Goal: Task Accomplishment & Management: Complete application form

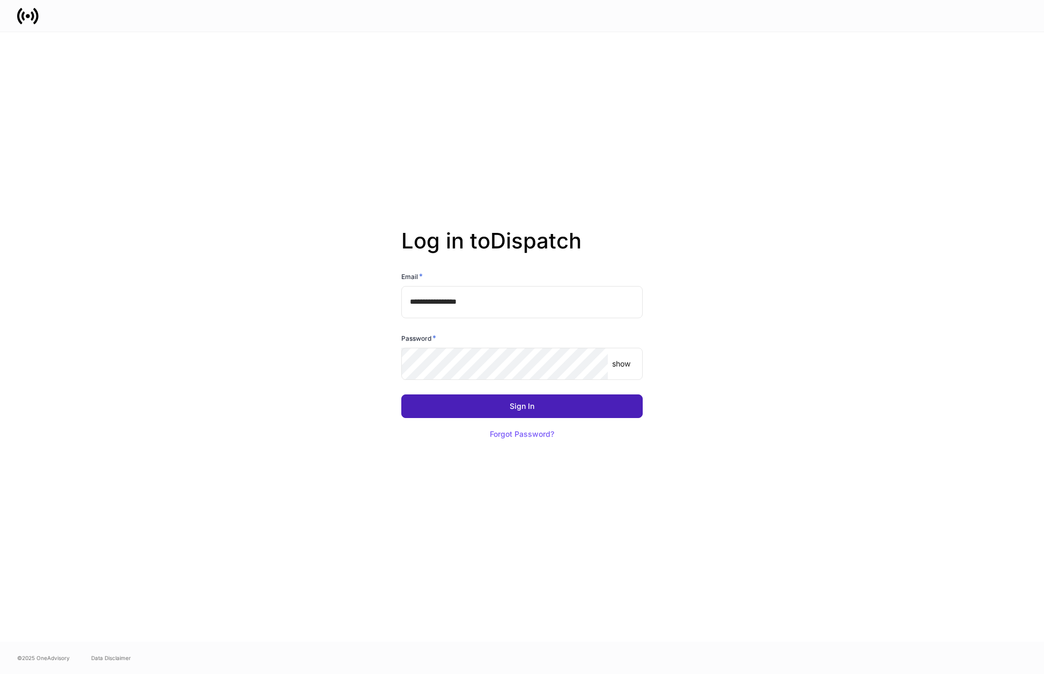
click at [557, 407] on button "Sign In" at bounding box center [521, 406] width 241 height 24
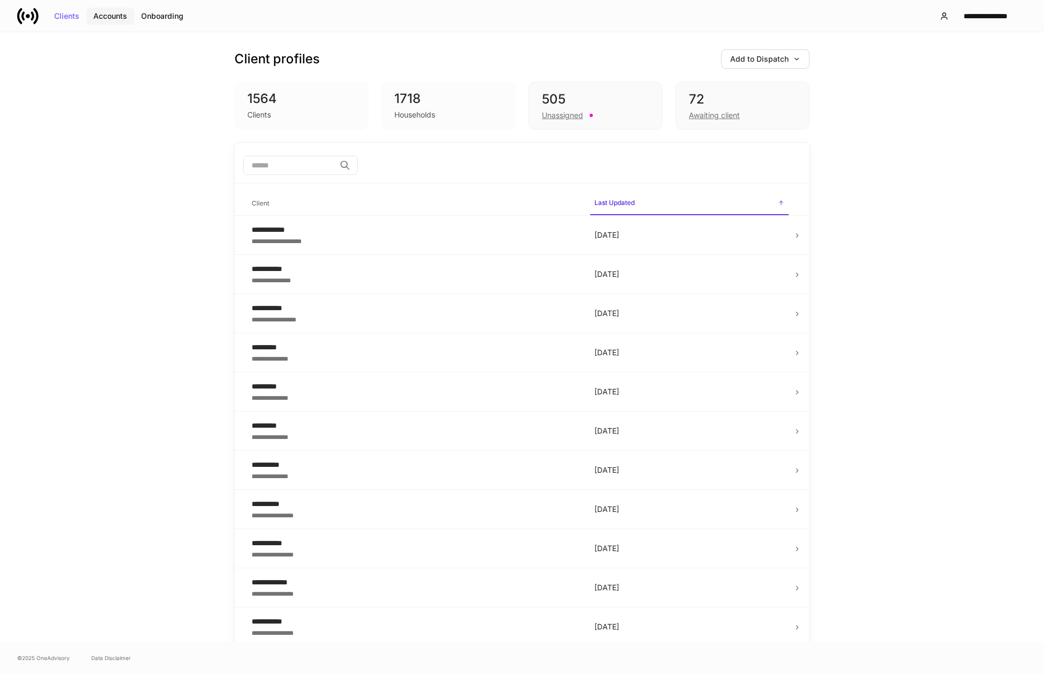
click at [120, 17] on div "Accounts" at bounding box center [110, 16] width 34 height 8
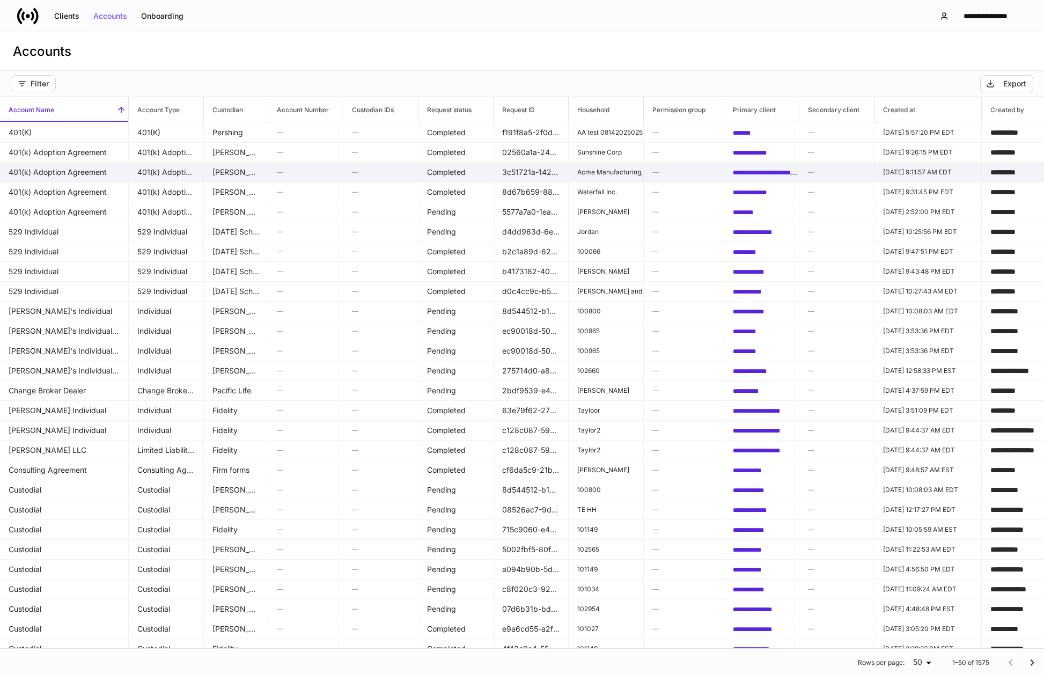
scroll to position [2, 0]
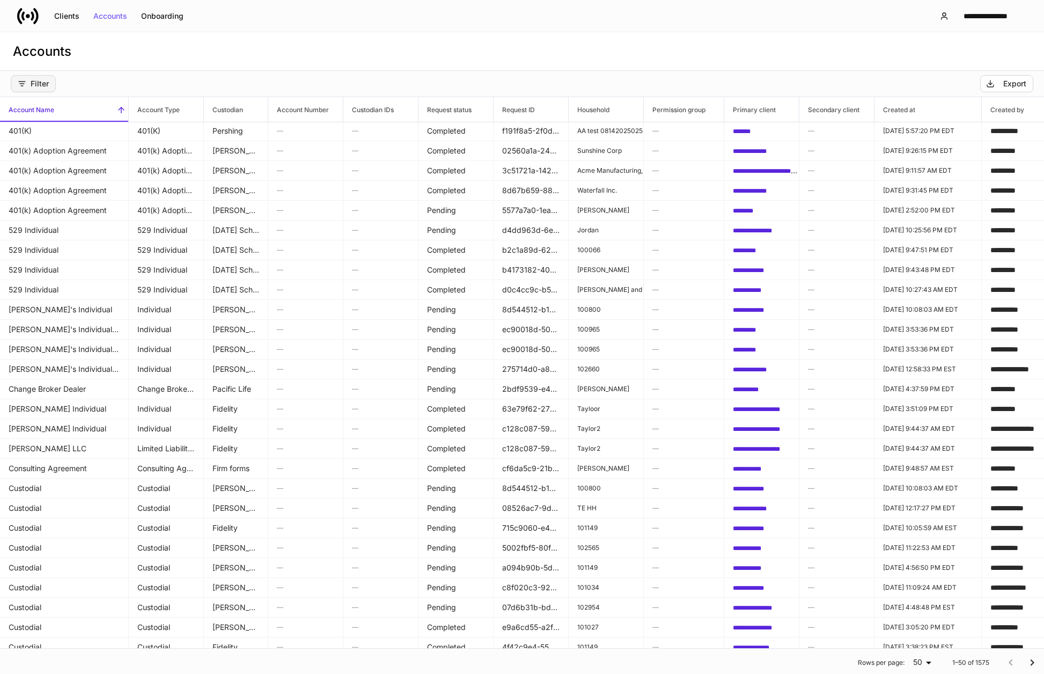
click at [47, 88] on button "Filter" at bounding box center [33, 83] width 45 height 17
click at [86, 133] on li "Custodian" at bounding box center [64, 129] width 107 height 21
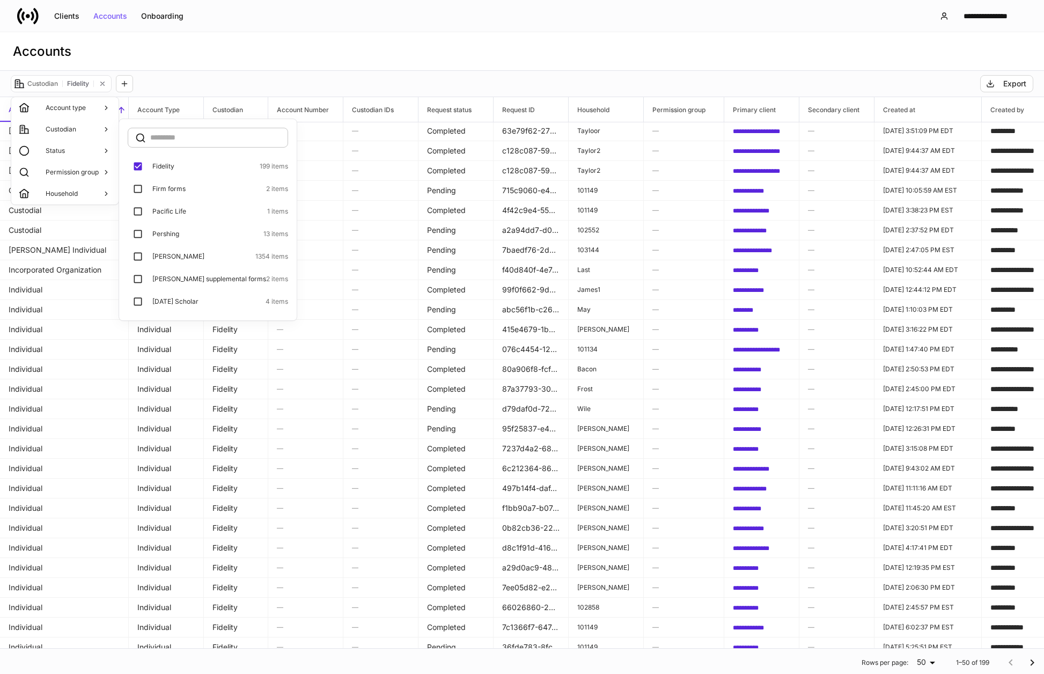
click at [234, 60] on div at bounding box center [522, 337] width 1044 height 674
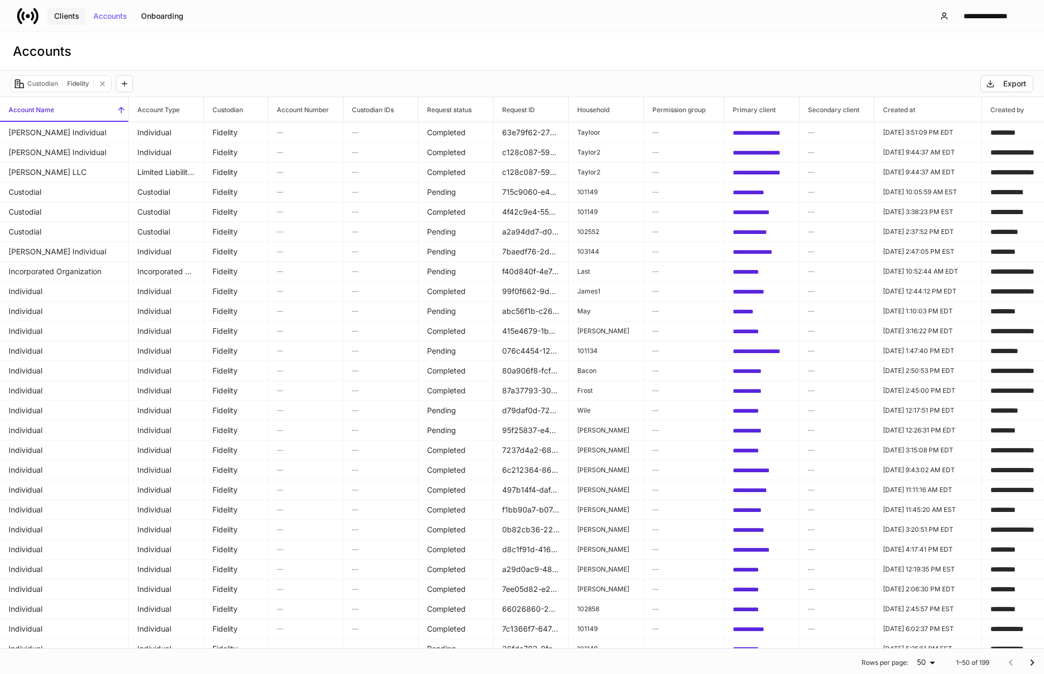
click at [75, 21] on button "Clients" at bounding box center [66, 16] width 39 height 17
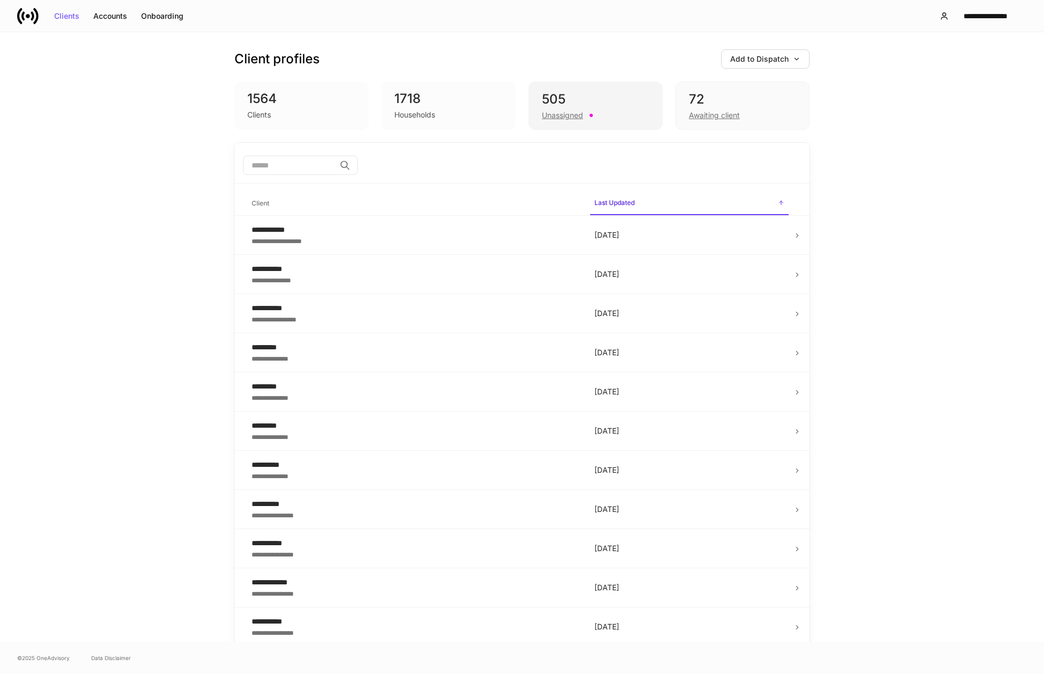
click at [604, 93] on div "505" at bounding box center [595, 99] width 107 height 17
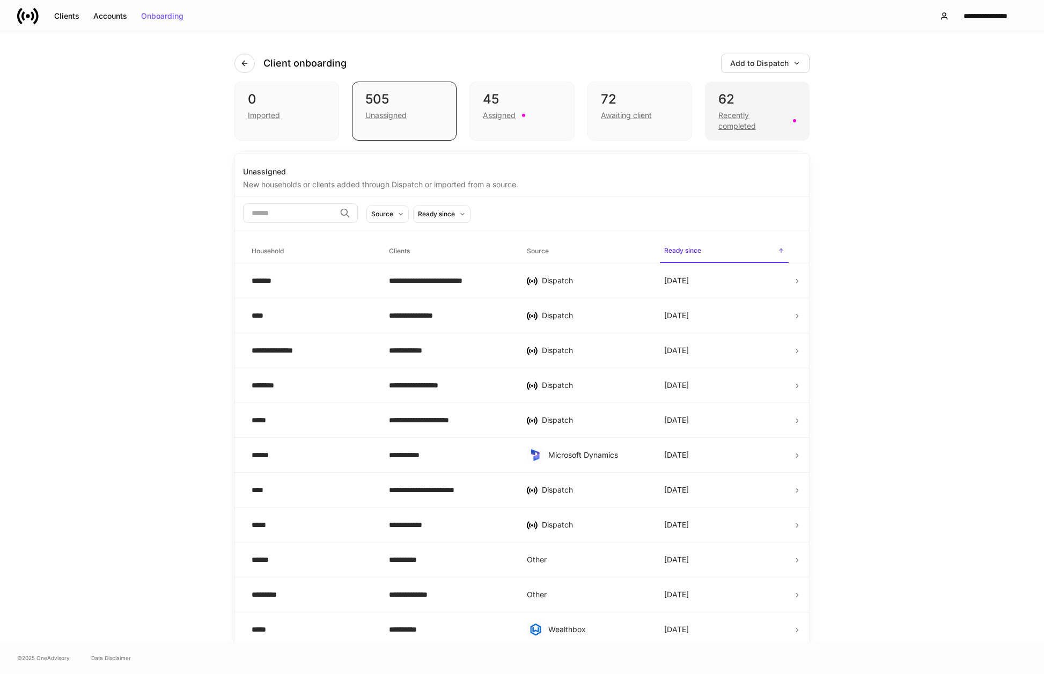
click at [765, 104] on div "62" at bounding box center [757, 99] width 78 height 17
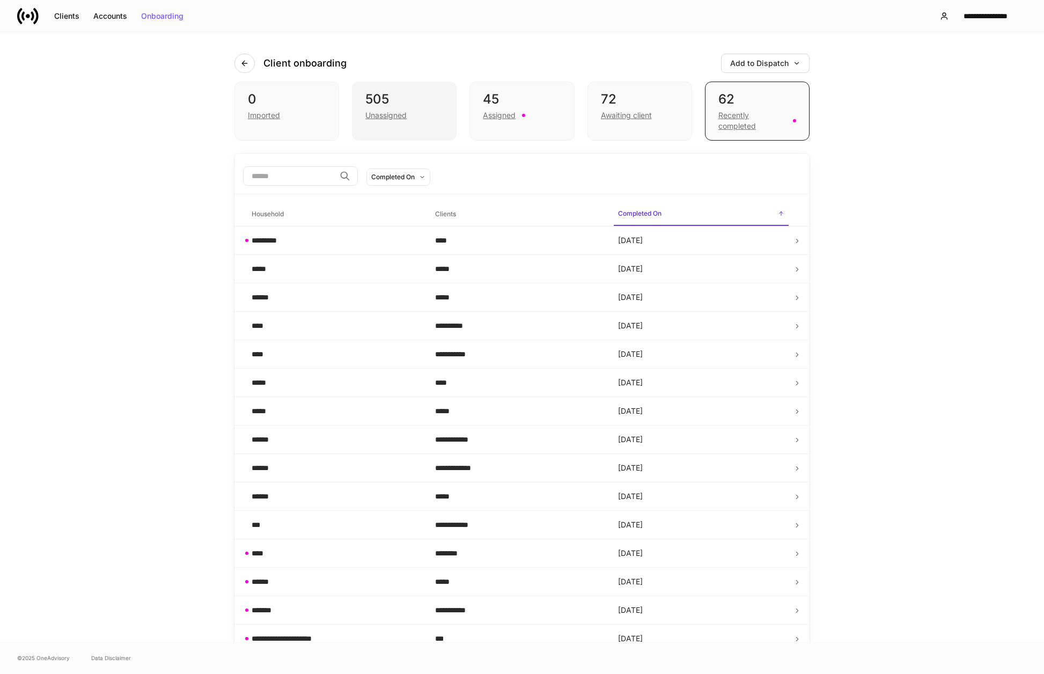
click at [411, 116] on div "Unassigned" at bounding box center [404, 114] width 78 height 13
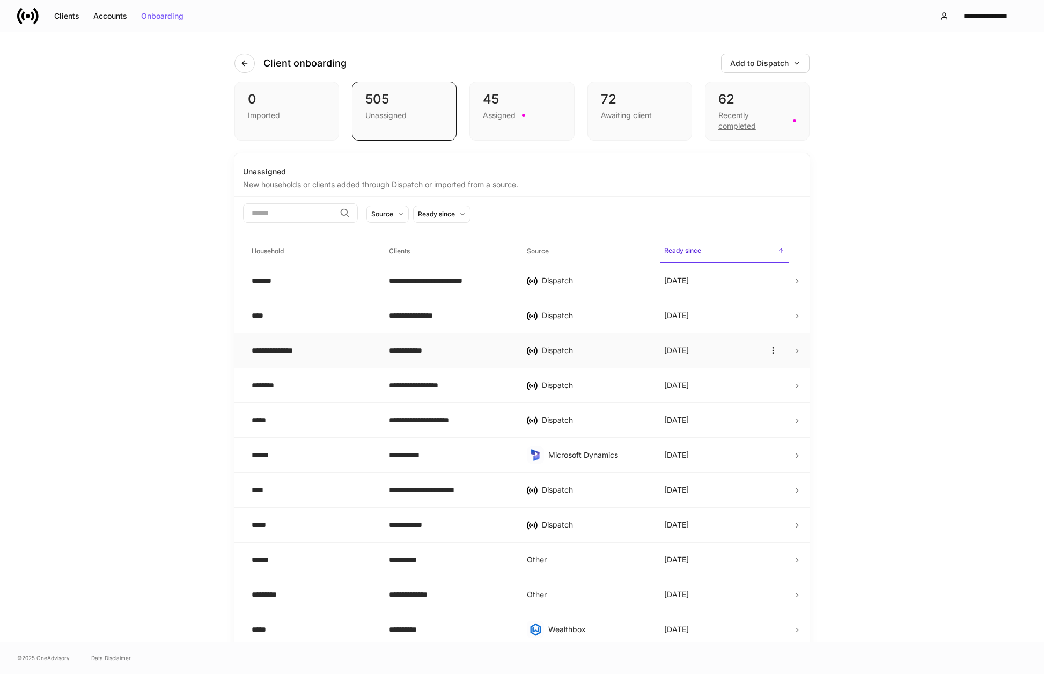
click at [564, 352] on div "Dispatch" at bounding box center [594, 350] width 105 height 11
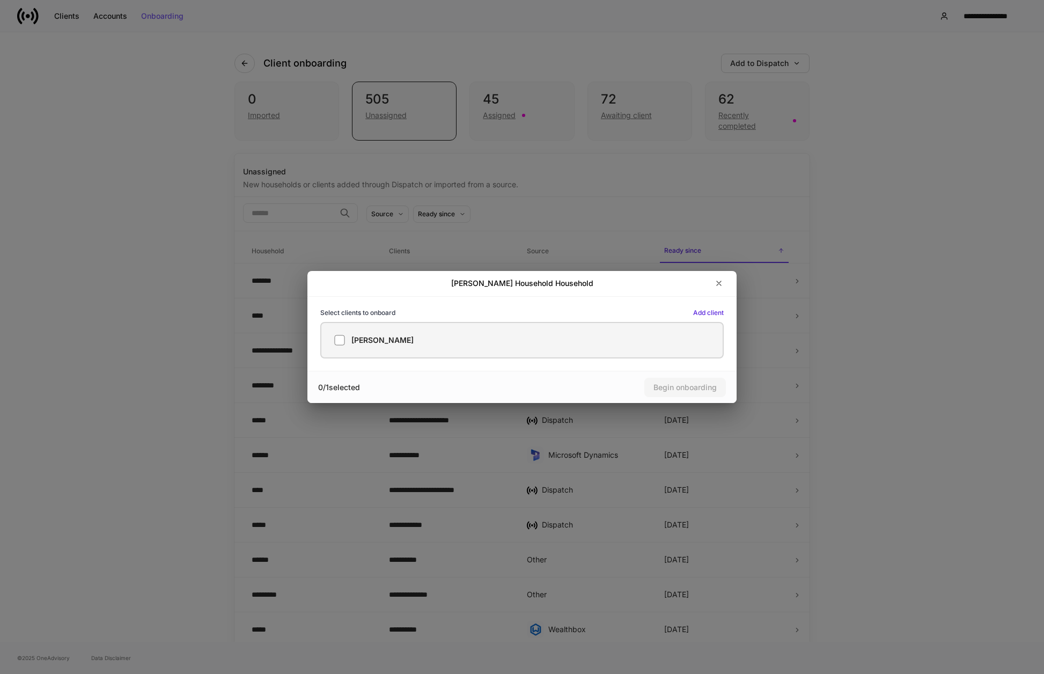
click at [517, 334] on label "[PERSON_NAME]" at bounding box center [521, 340] width 403 height 36
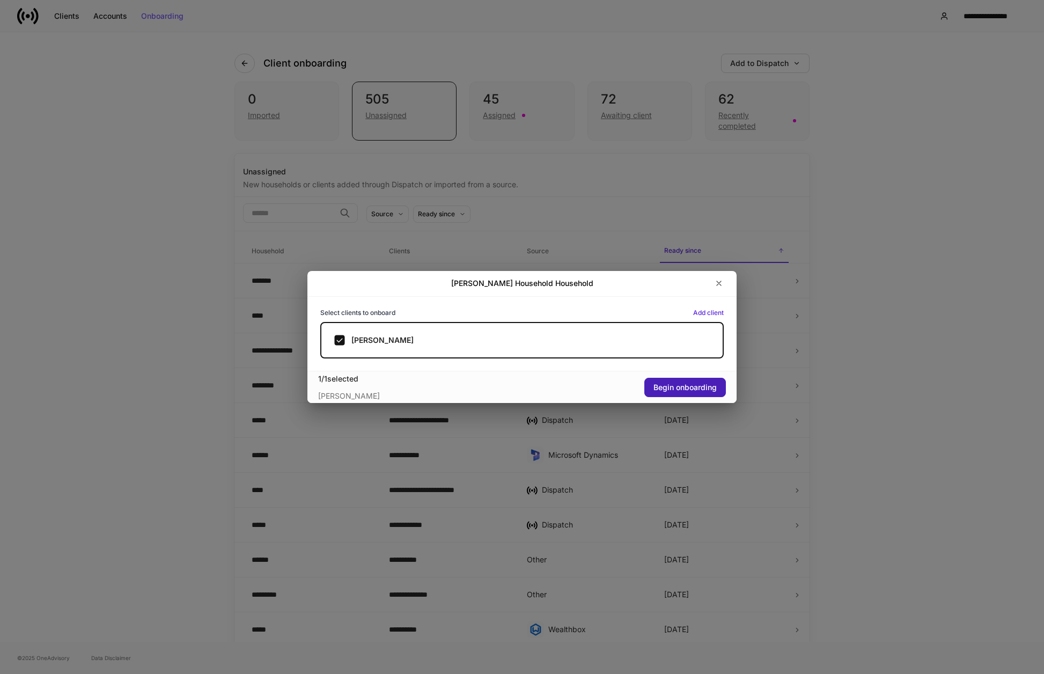
click at [703, 383] on div "Begin onboarding" at bounding box center [684, 387] width 63 height 8
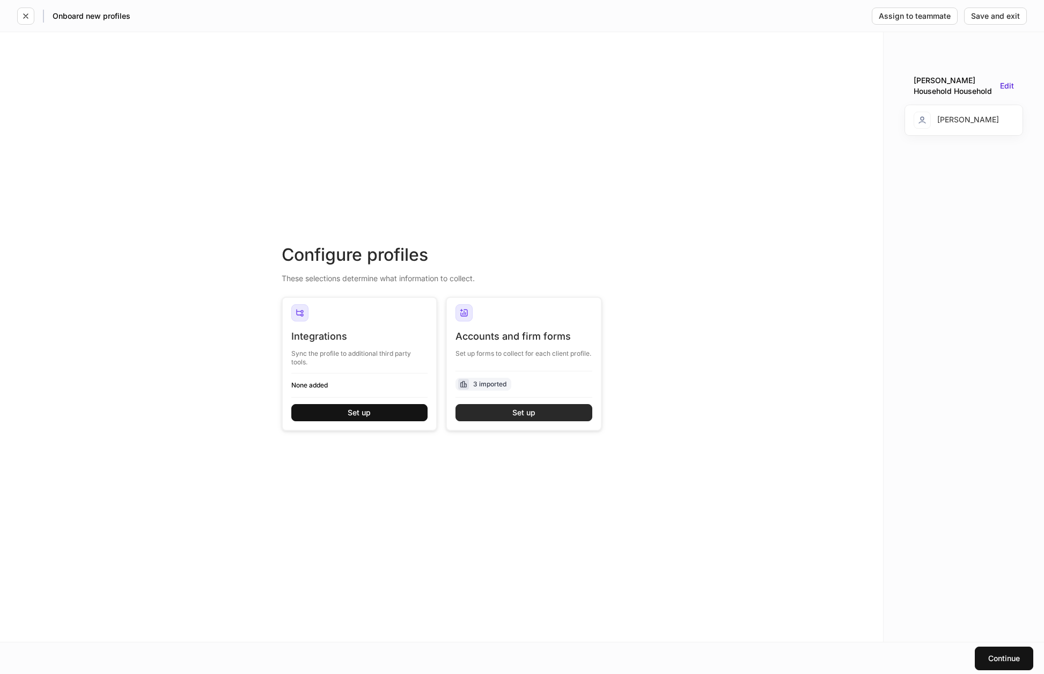
click at [579, 413] on button "Set up" at bounding box center [523, 412] width 137 height 17
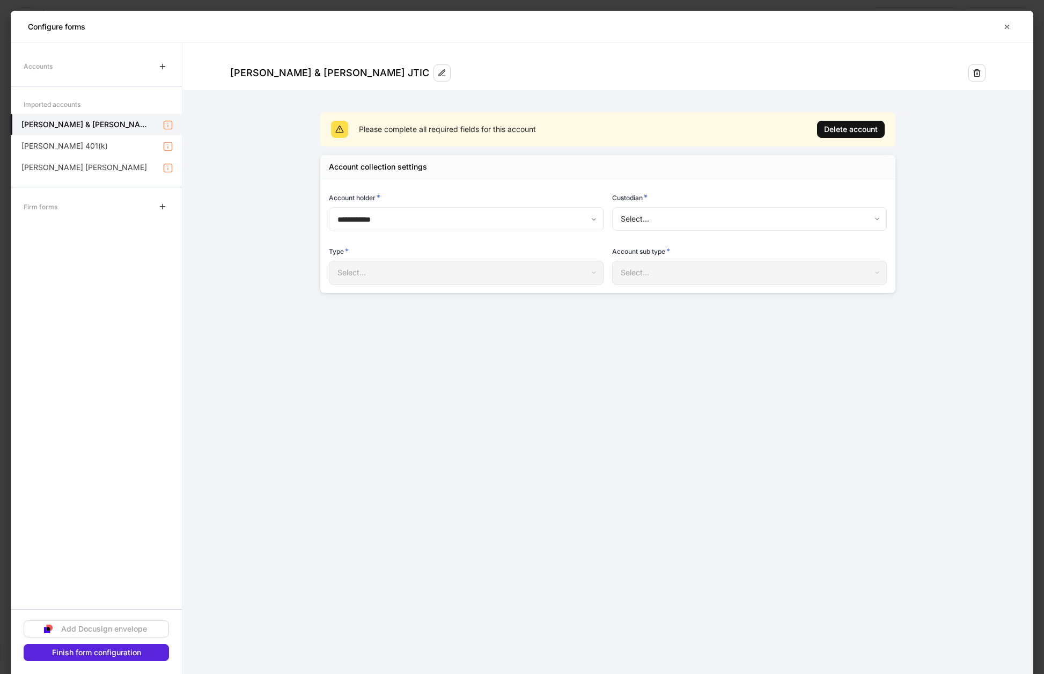
click at [677, 220] on body "**********" at bounding box center [522, 337] width 1044 height 674
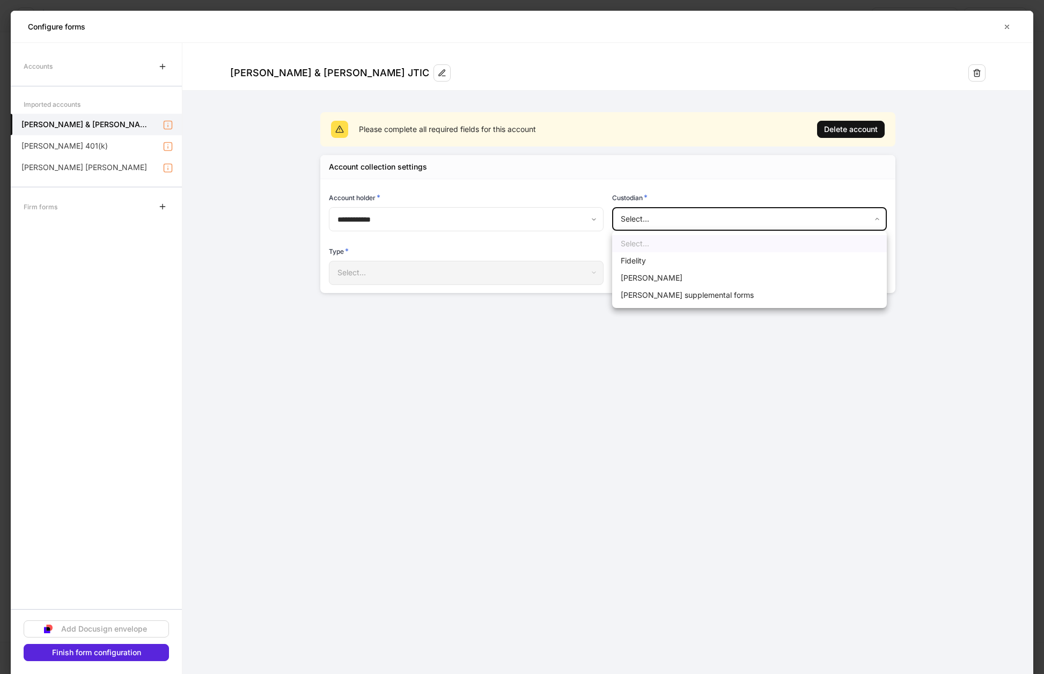
click at [660, 366] on div at bounding box center [522, 337] width 1044 height 674
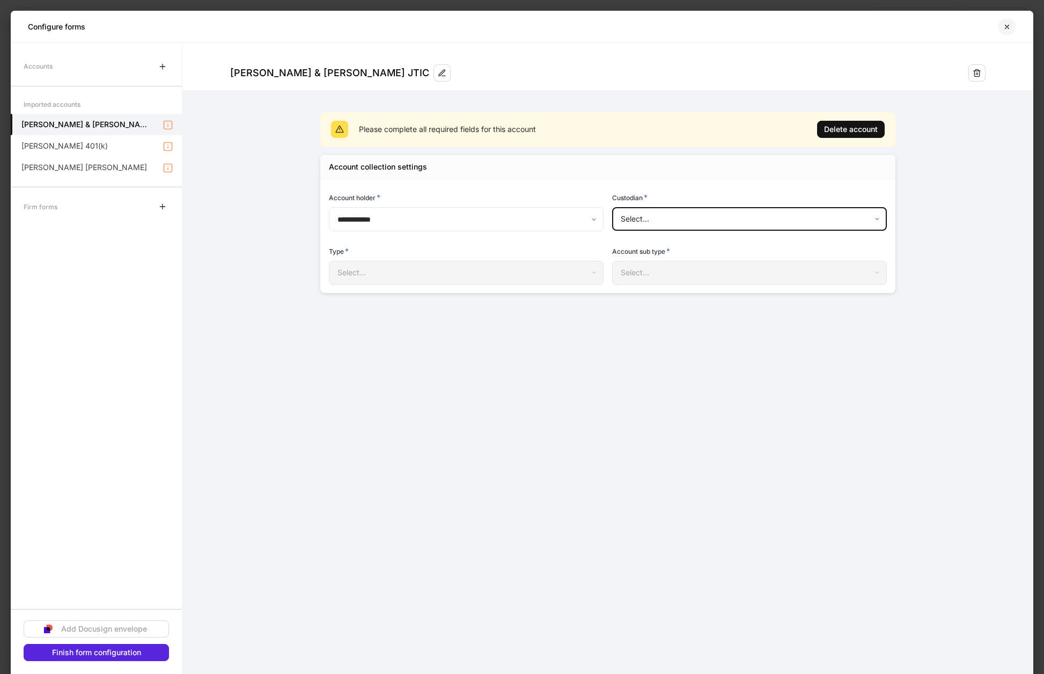
click at [1007, 25] on icon "button" at bounding box center [1006, 27] width 9 height 9
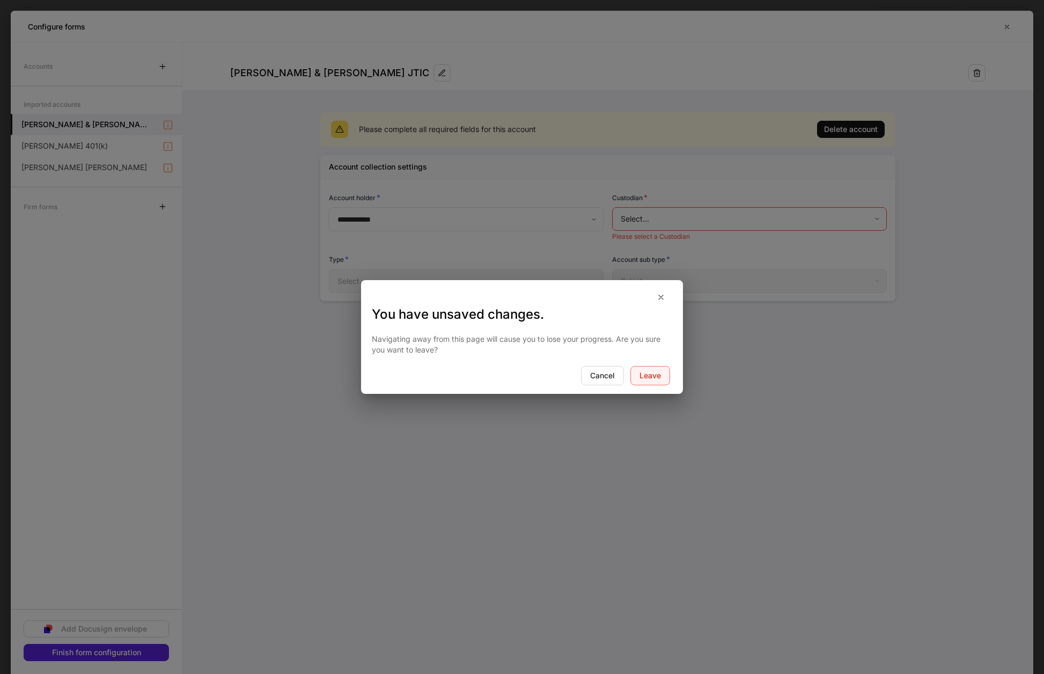
click at [649, 368] on button "Leave" at bounding box center [650, 375] width 40 height 19
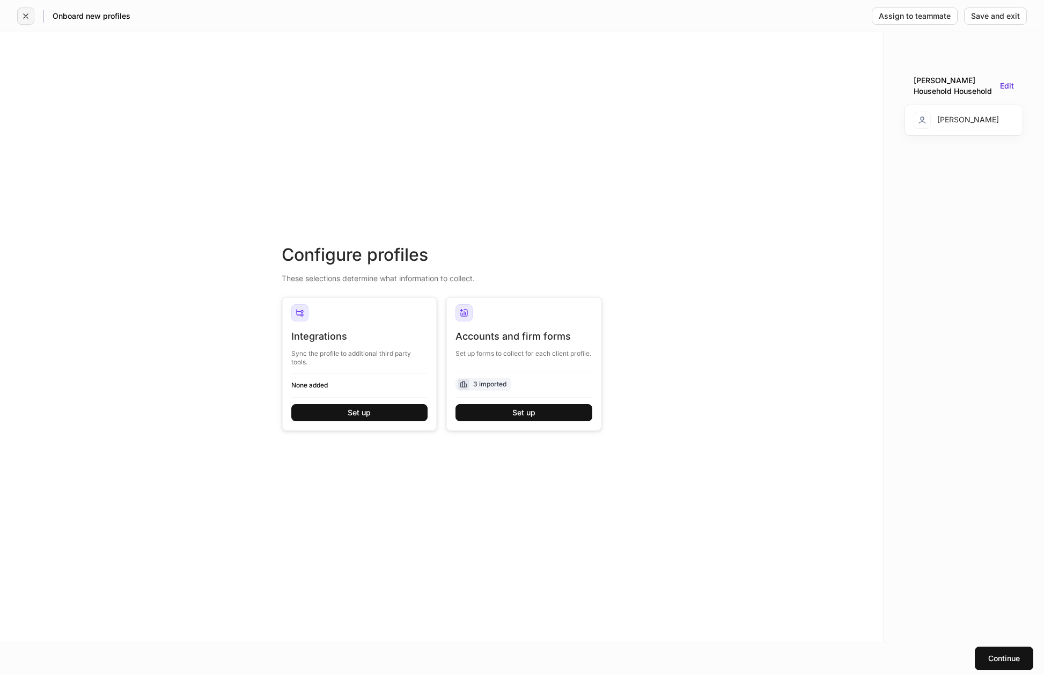
click at [26, 15] on icon "button" at bounding box center [26, 16] width 4 height 4
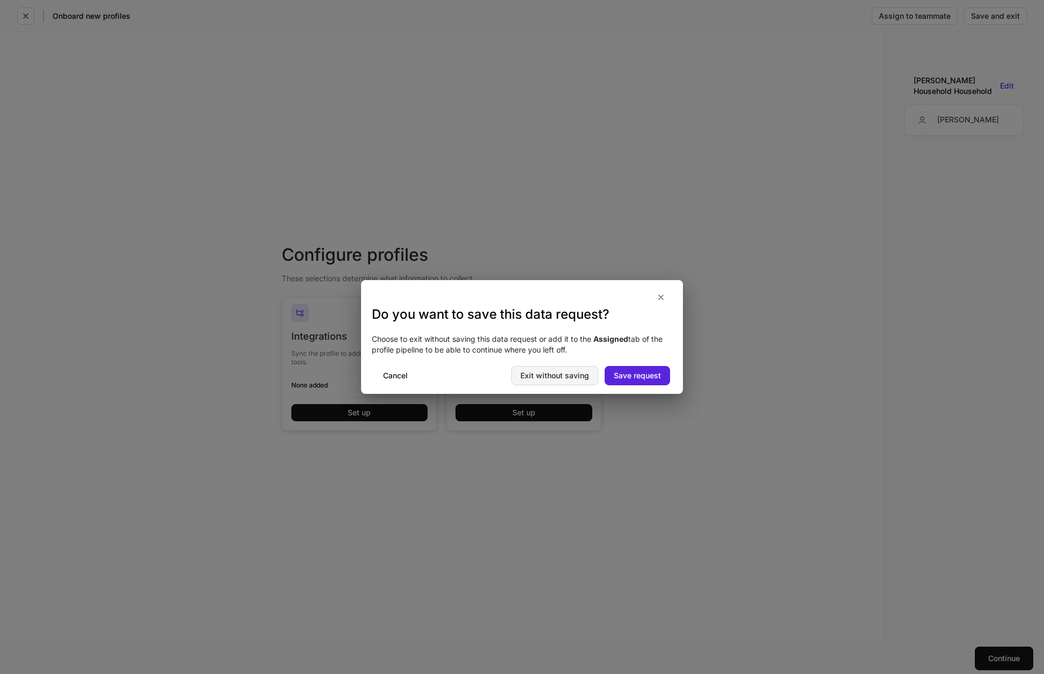
click at [573, 379] on div "Exit without saving" at bounding box center [554, 376] width 69 height 8
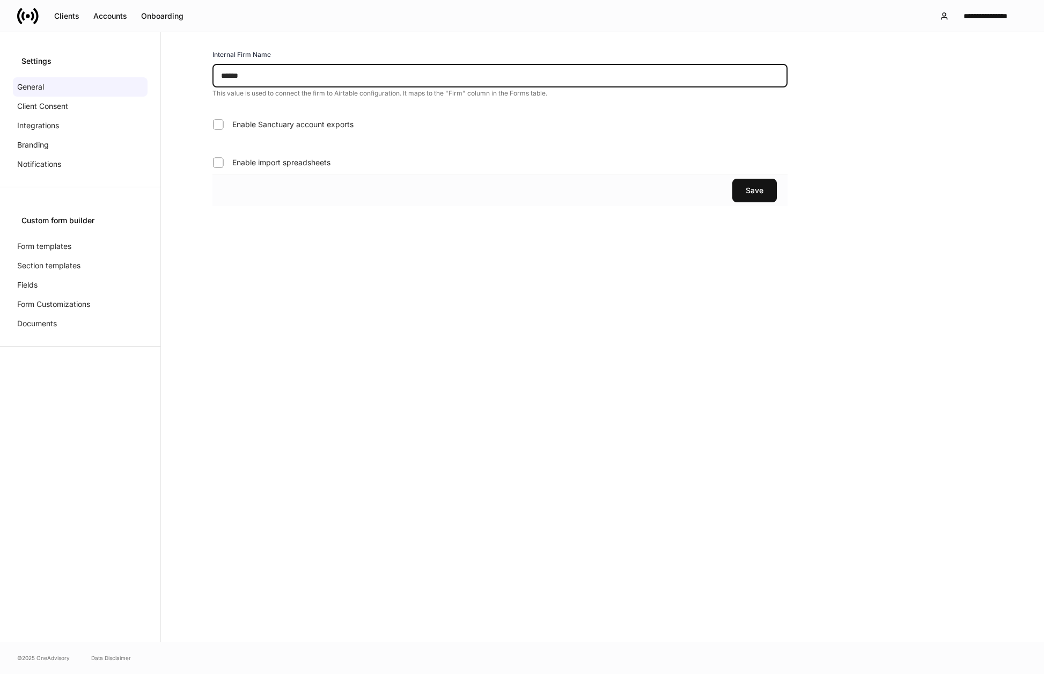
click at [243, 78] on input "******" at bounding box center [499, 76] width 575 height 24
click at [248, 77] on input "******" at bounding box center [499, 76] width 575 height 24
click at [66, 124] on div "Integrations" at bounding box center [80, 125] width 135 height 19
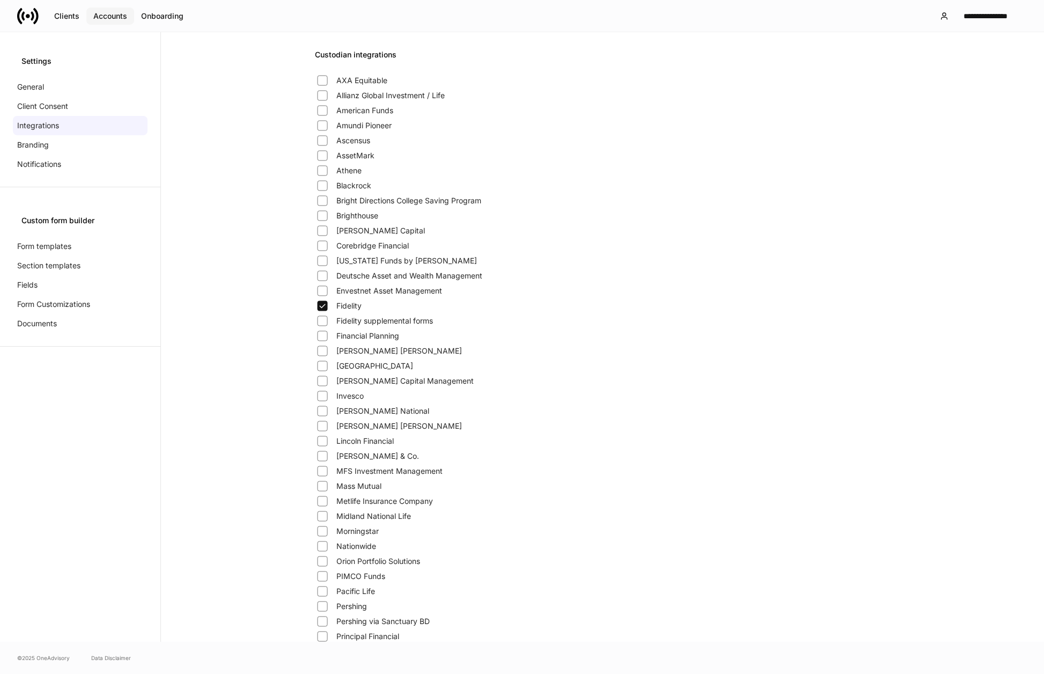
click at [118, 18] on div "Accounts" at bounding box center [110, 16] width 34 height 8
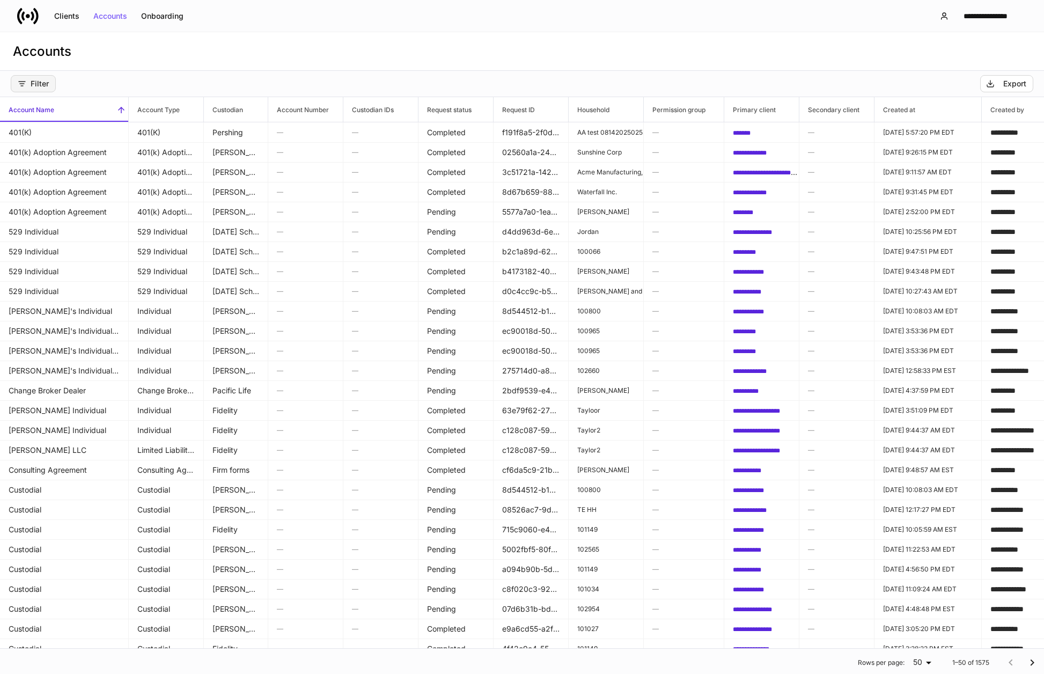
click at [47, 86] on div "Filter" at bounding box center [33, 83] width 31 height 9
click at [69, 129] on p "Custodian" at bounding box center [61, 129] width 31 height 9
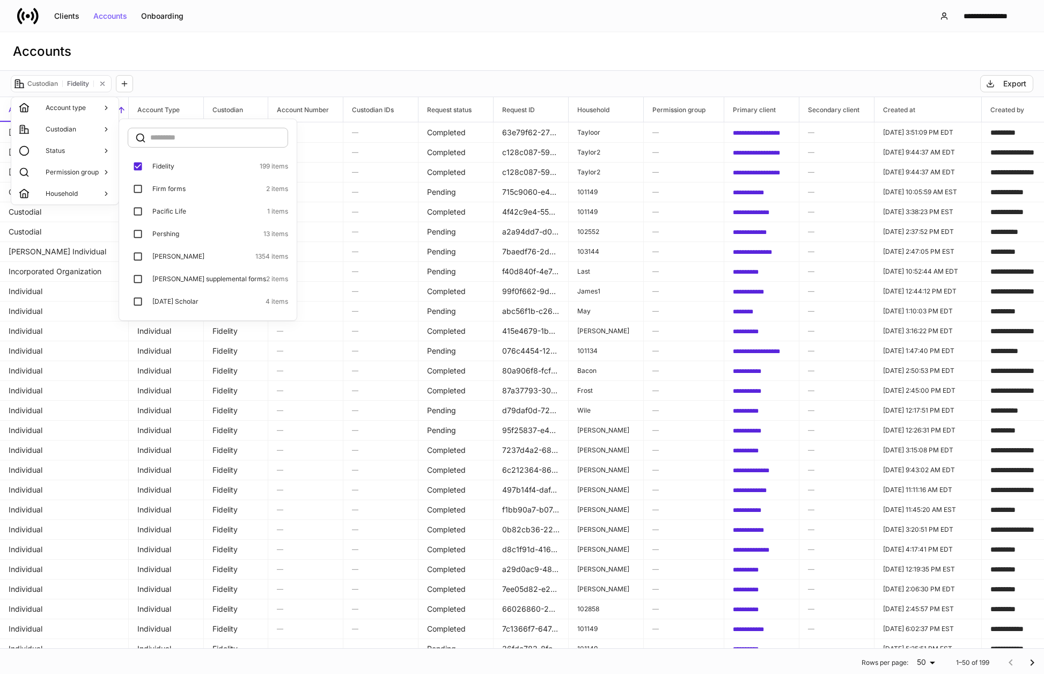
click at [204, 62] on div at bounding box center [522, 337] width 1044 height 674
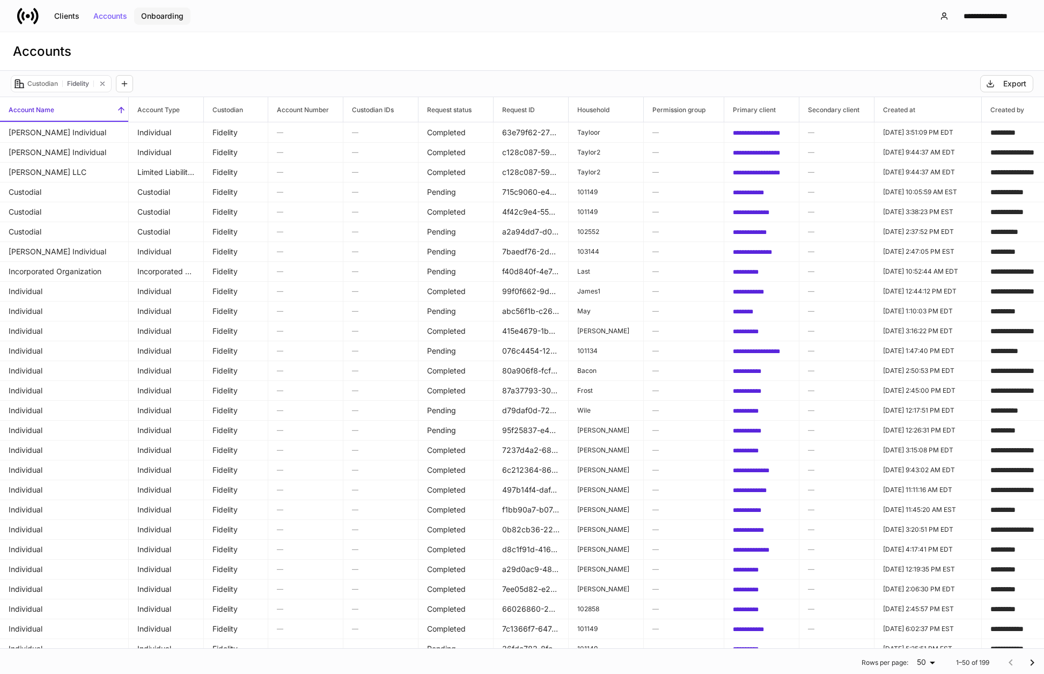
click at [154, 17] on div "Onboarding" at bounding box center [162, 16] width 42 height 8
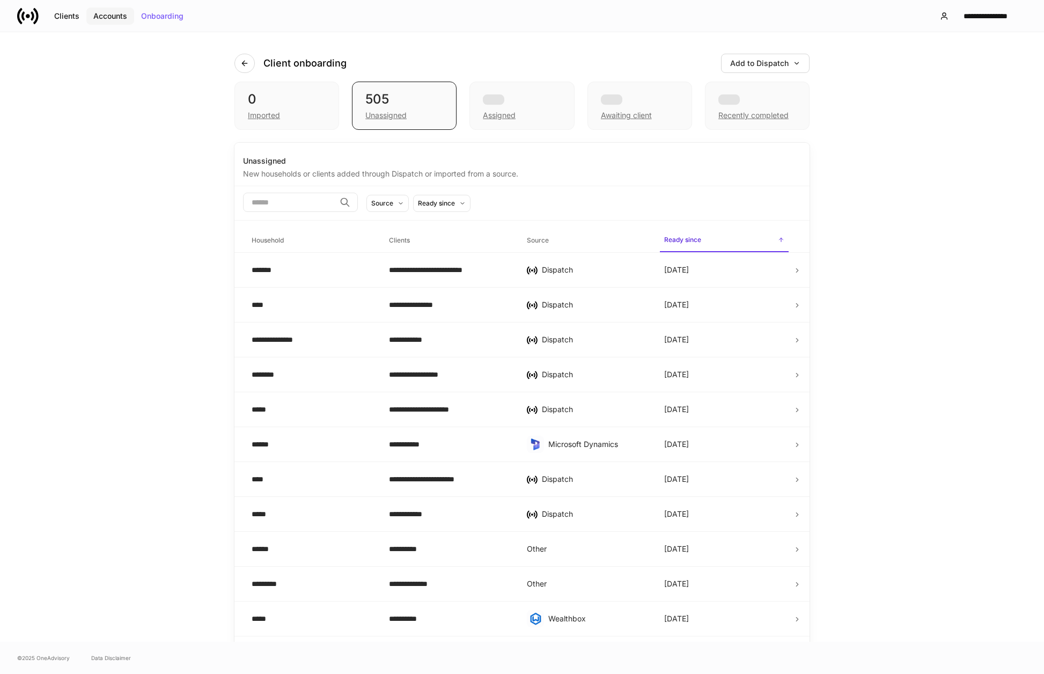
click at [106, 17] on div "Accounts" at bounding box center [110, 16] width 34 height 8
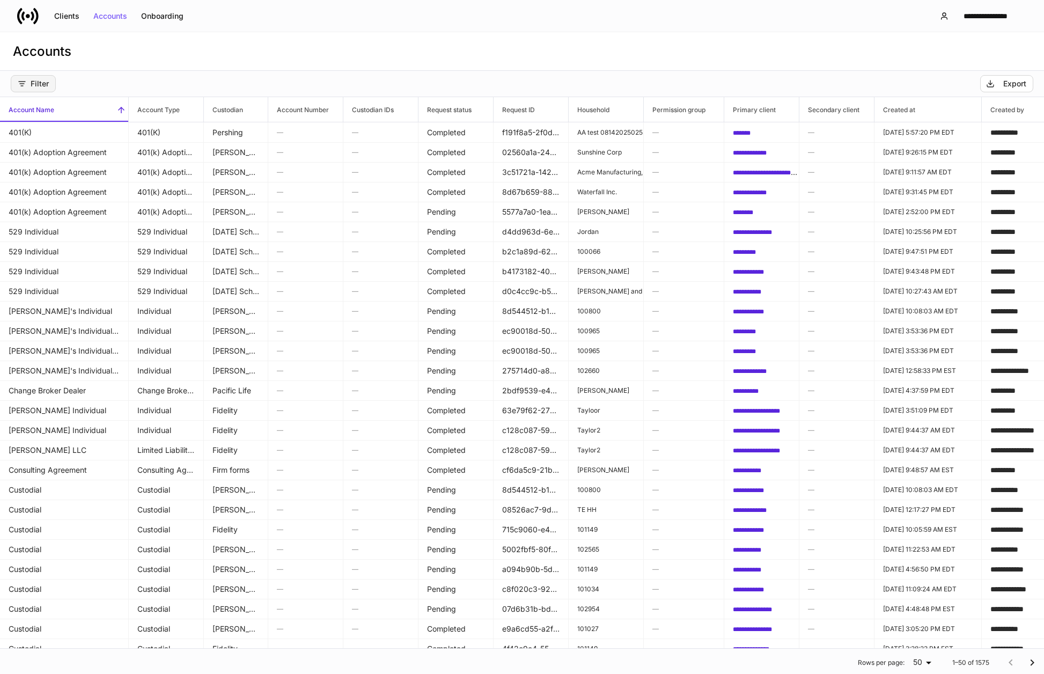
click at [29, 83] on div "Filter" at bounding box center [33, 83] width 31 height 9
click at [159, 70] on div at bounding box center [522, 337] width 1044 height 674
click at [162, 17] on div "Onboarding" at bounding box center [162, 16] width 42 height 8
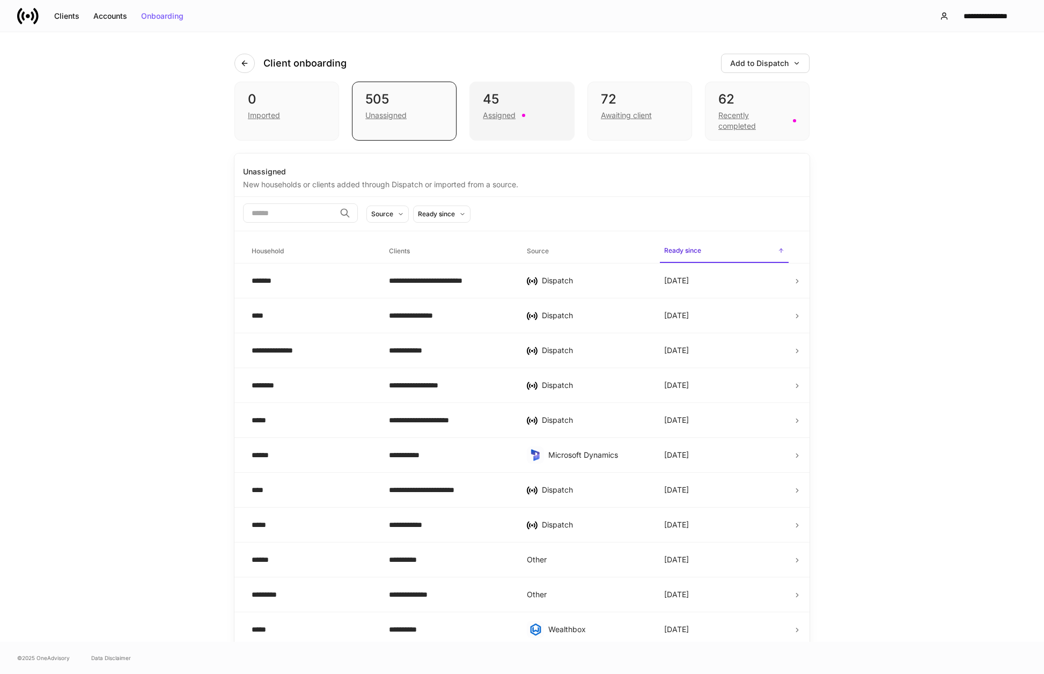
click at [522, 98] on div "45" at bounding box center [522, 99] width 78 height 17
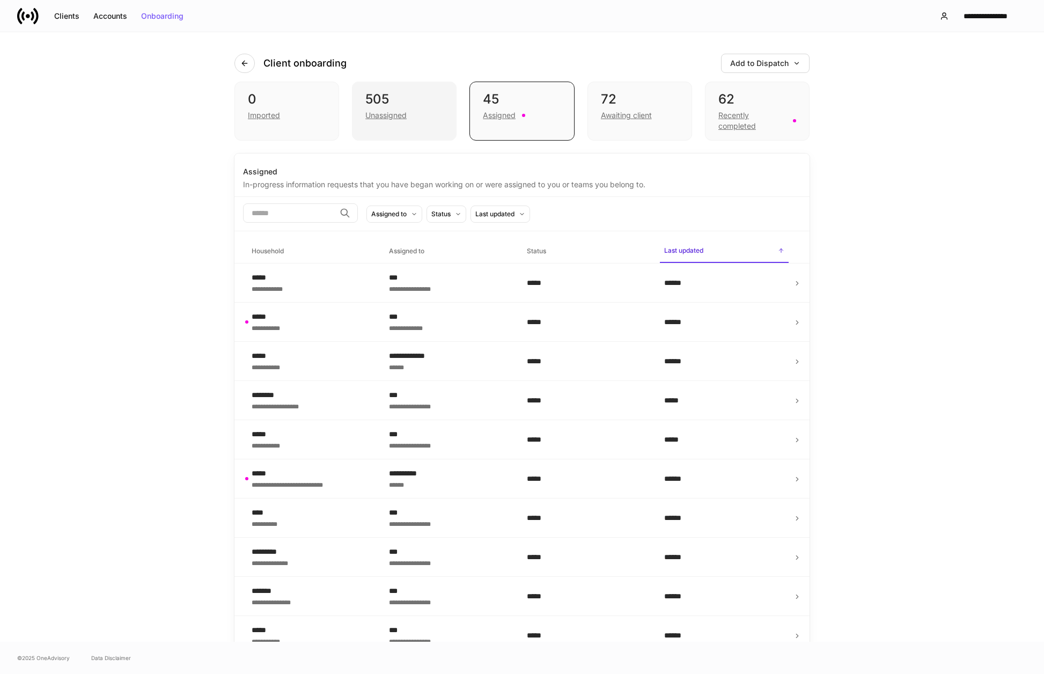
click at [423, 102] on div "505" at bounding box center [404, 99] width 78 height 17
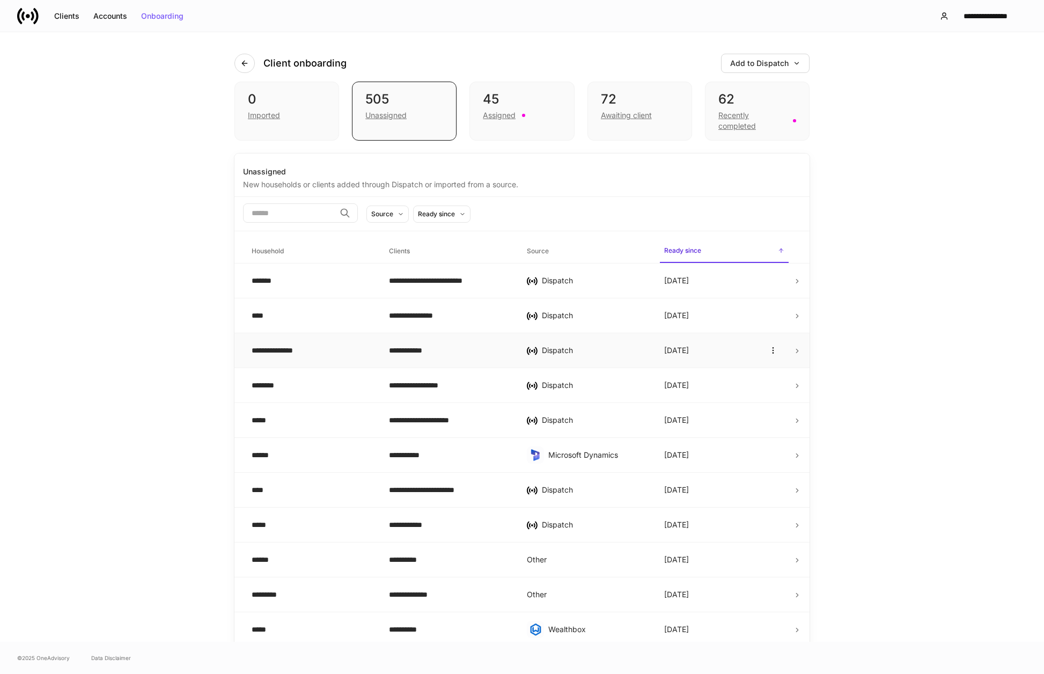
click at [579, 361] on td "Dispatch" at bounding box center [586, 350] width 137 height 35
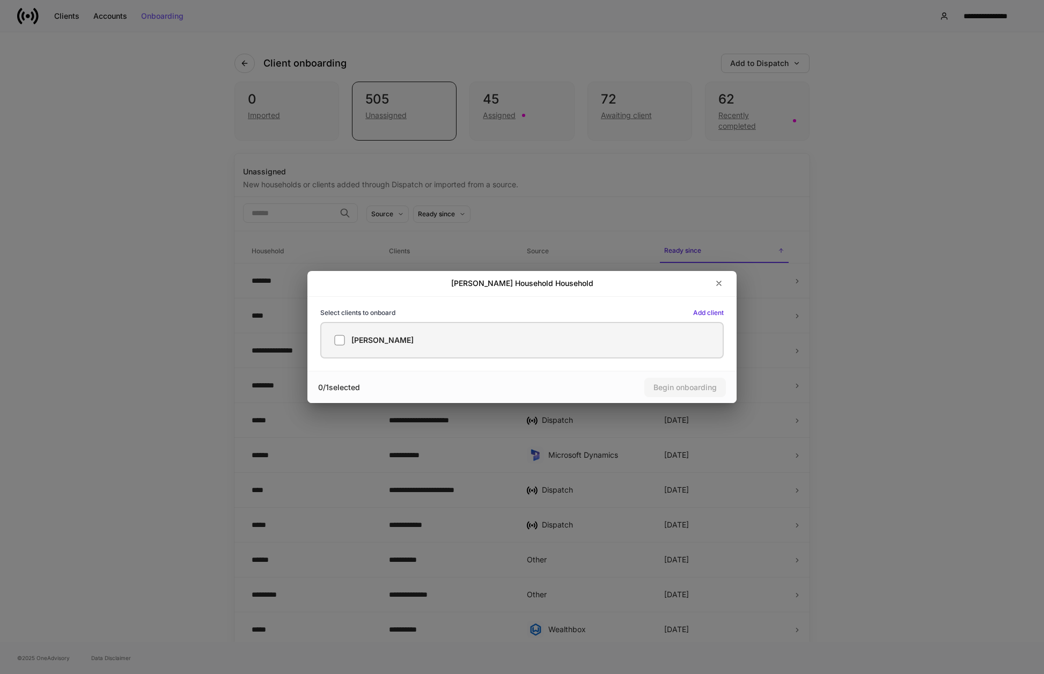
click at [600, 350] on label "[PERSON_NAME]" at bounding box center [521, 340] width 403 height 36
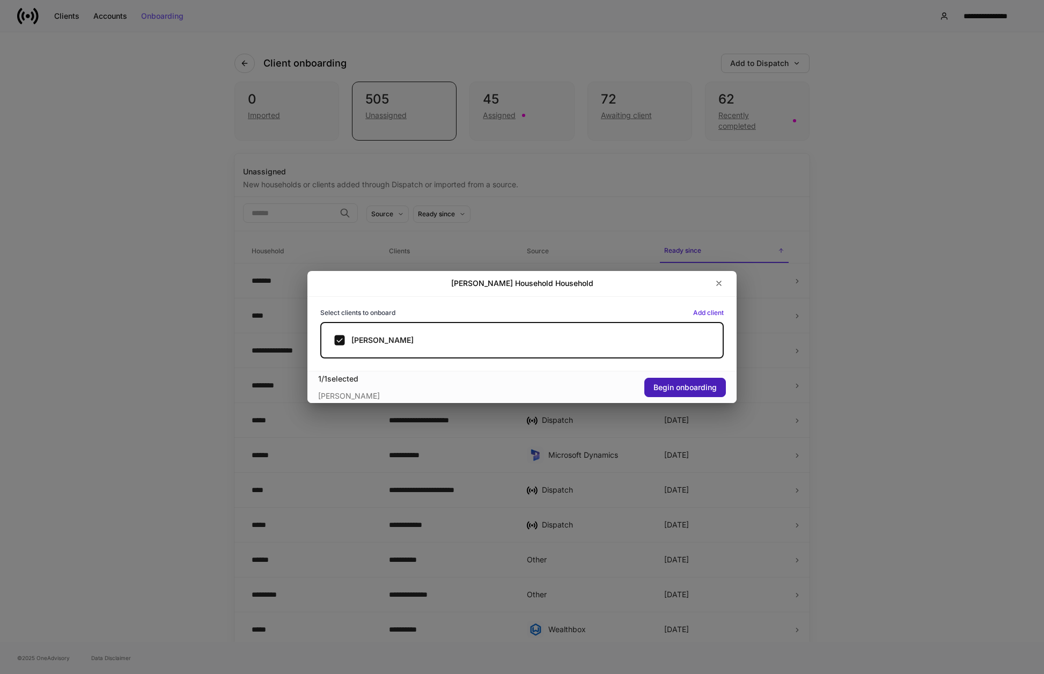
click at [678, 388] on div "Begin onboarding" at bounding box center [684, 387] width 63 height 8
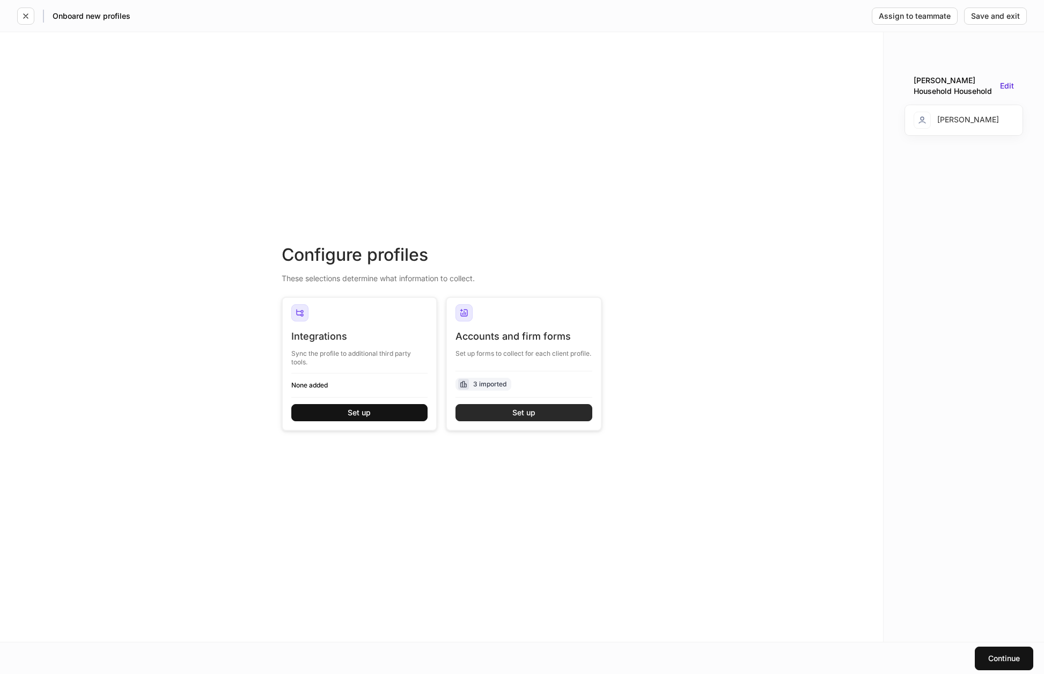
click at [573, 410] on button "Set up" at bounding box center [523, 412] width 137 height 17
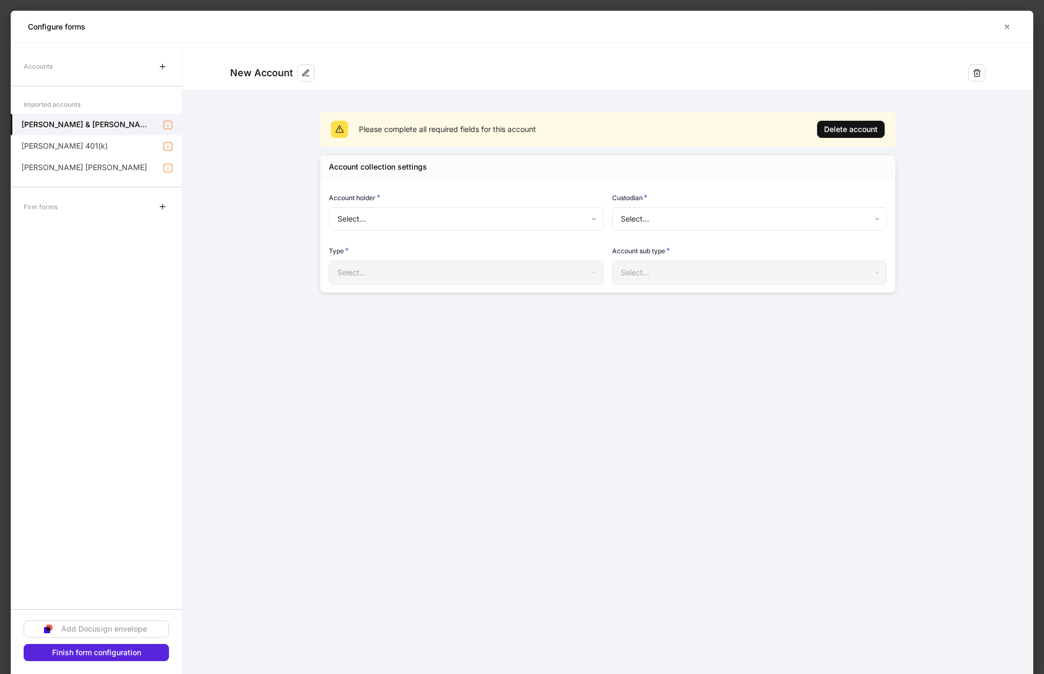
type input "**********"
click at [676, 225] on body "**********" at bounding box center [522, 337] width 1044 height 674
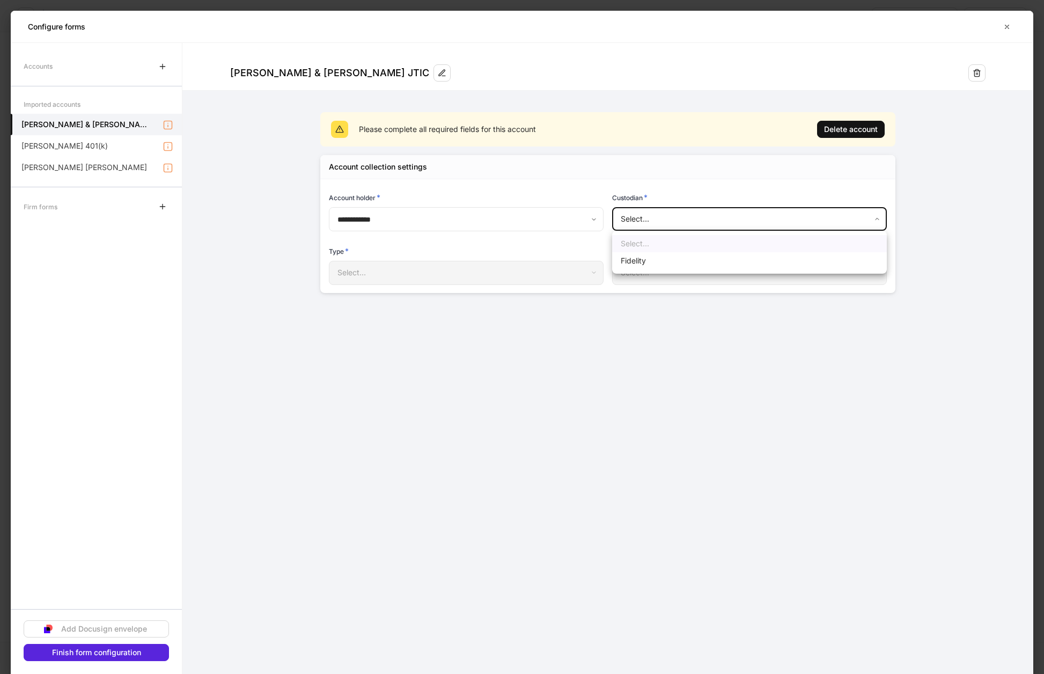
click at [723, 183] on div at bounding box center [522, 337] width 1044 height 674
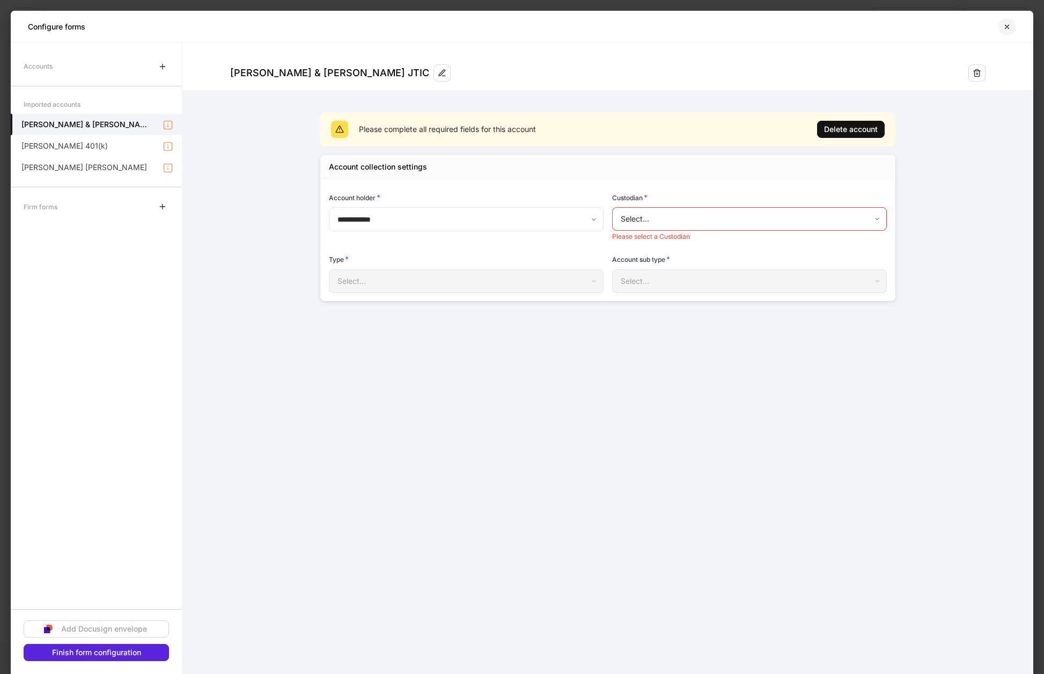
click at [1002, 28] on icon "button" at bounding box center [1006, 27] width 9 height 9
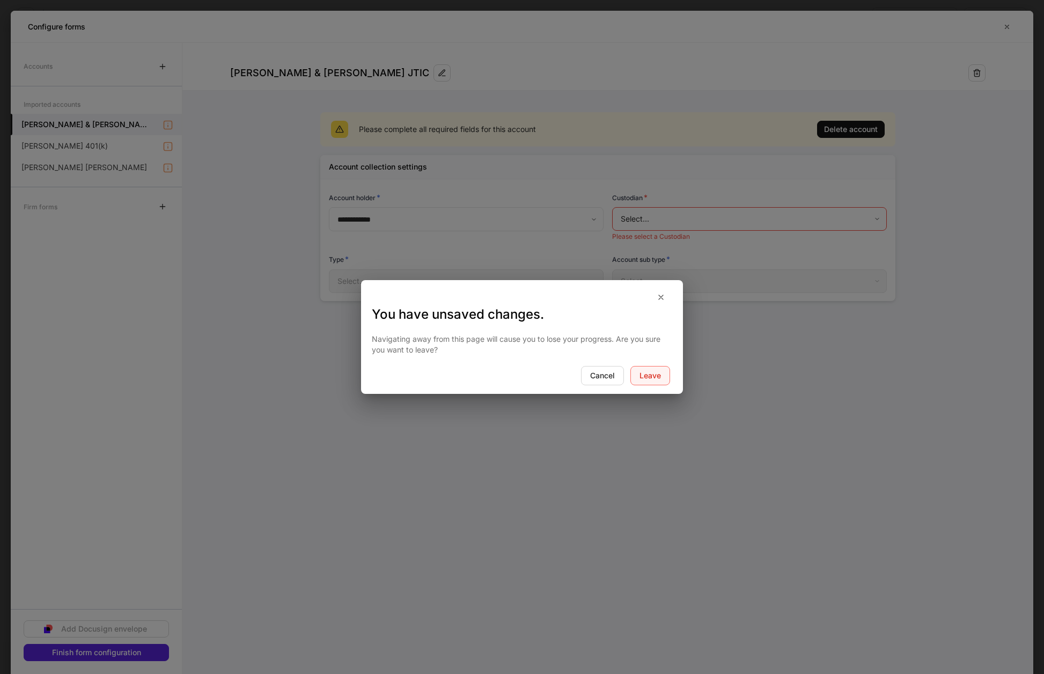
click at [645, 375] on div "Leave" at bounding box center [649, 376] width 21 height 8
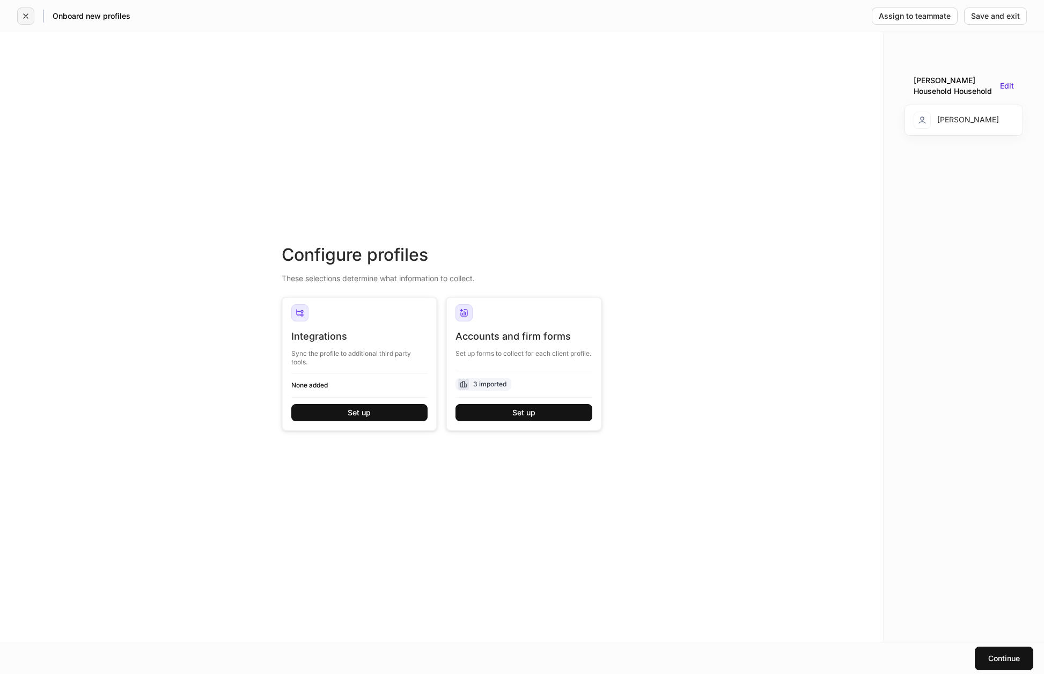
click at [23, 17] on icon "button" at bounding box center [25, 16] width 9 height 9
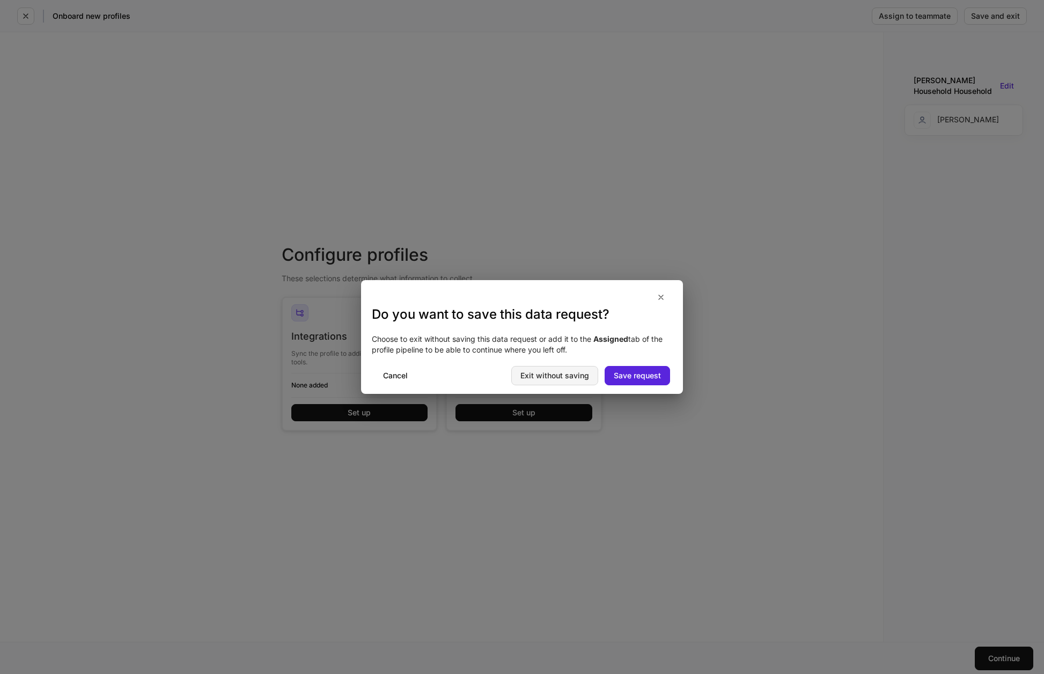
click at [557, 378] on div "Exit without saving" at bounding box center [554, 376] width 69 height 8
